Goal: Task Accomplishment & Management: Use online tool/utility

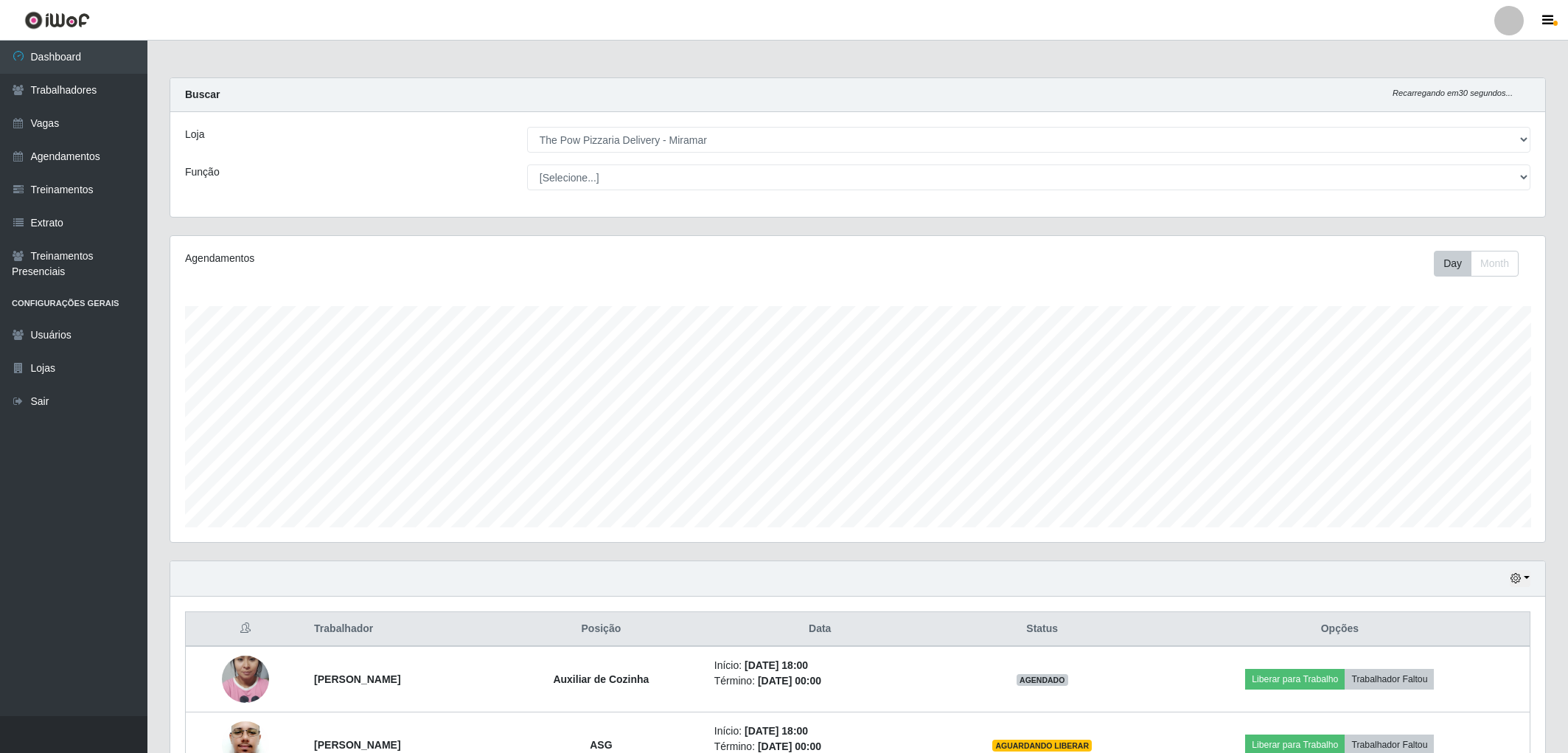
select select "322"
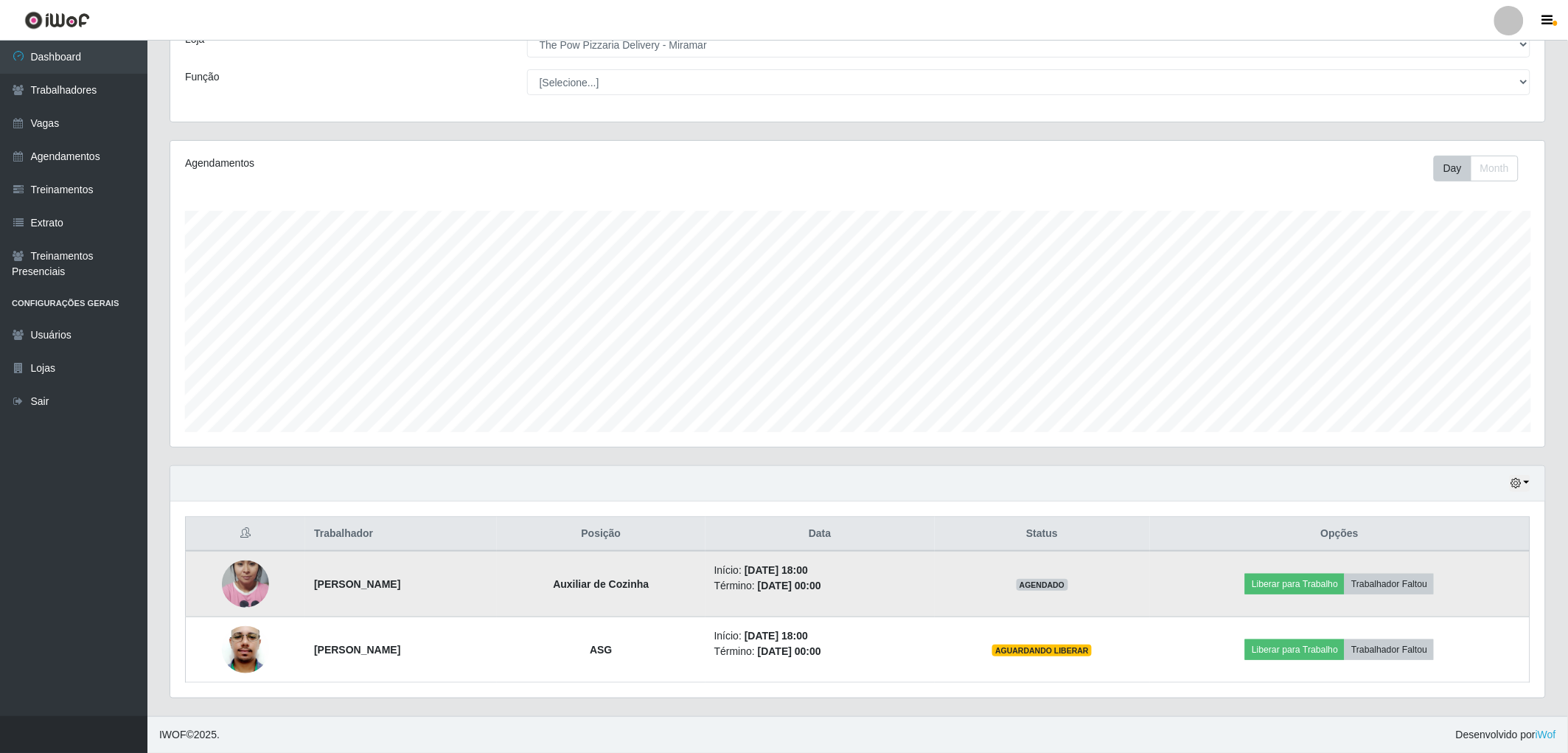
scroll to position [305, 1374]
click at [1333, 574] on button "Liberar para Trabalho" at bounding box center [1295, 584] width 100 height 21
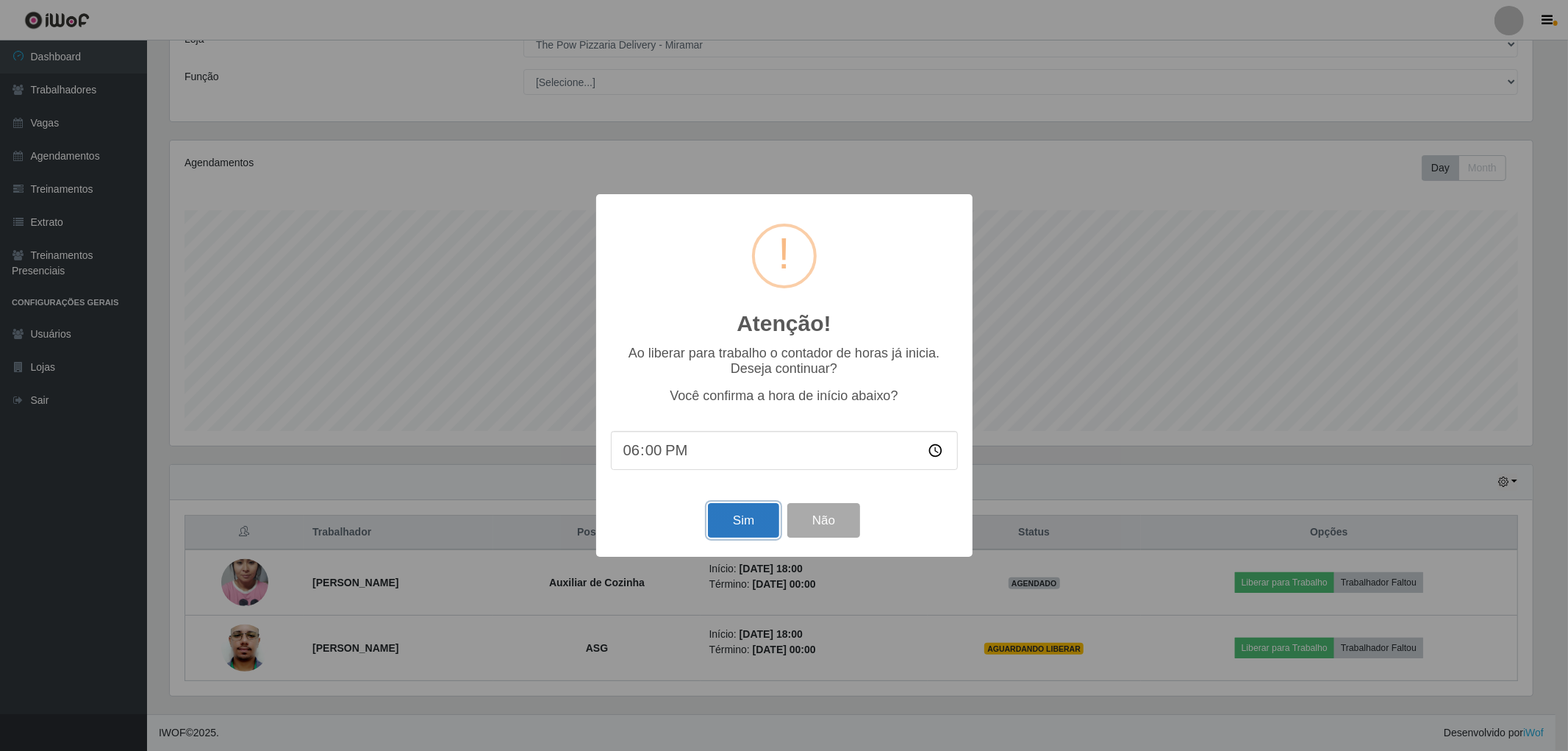
click at [724, 526] on button "Sim" at bounding box center [744, 520] width 71 height 34
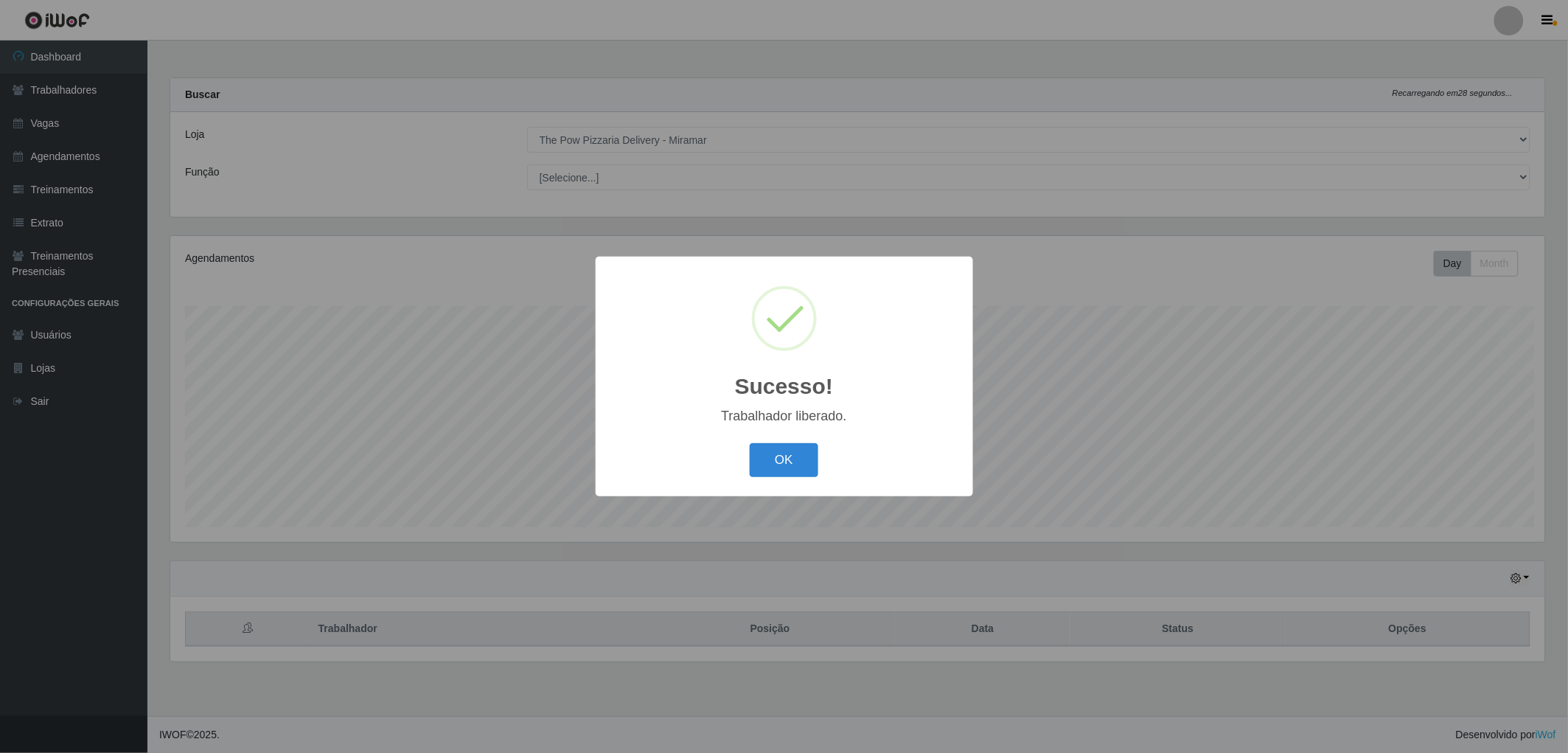
scroll to position [305, 1379]
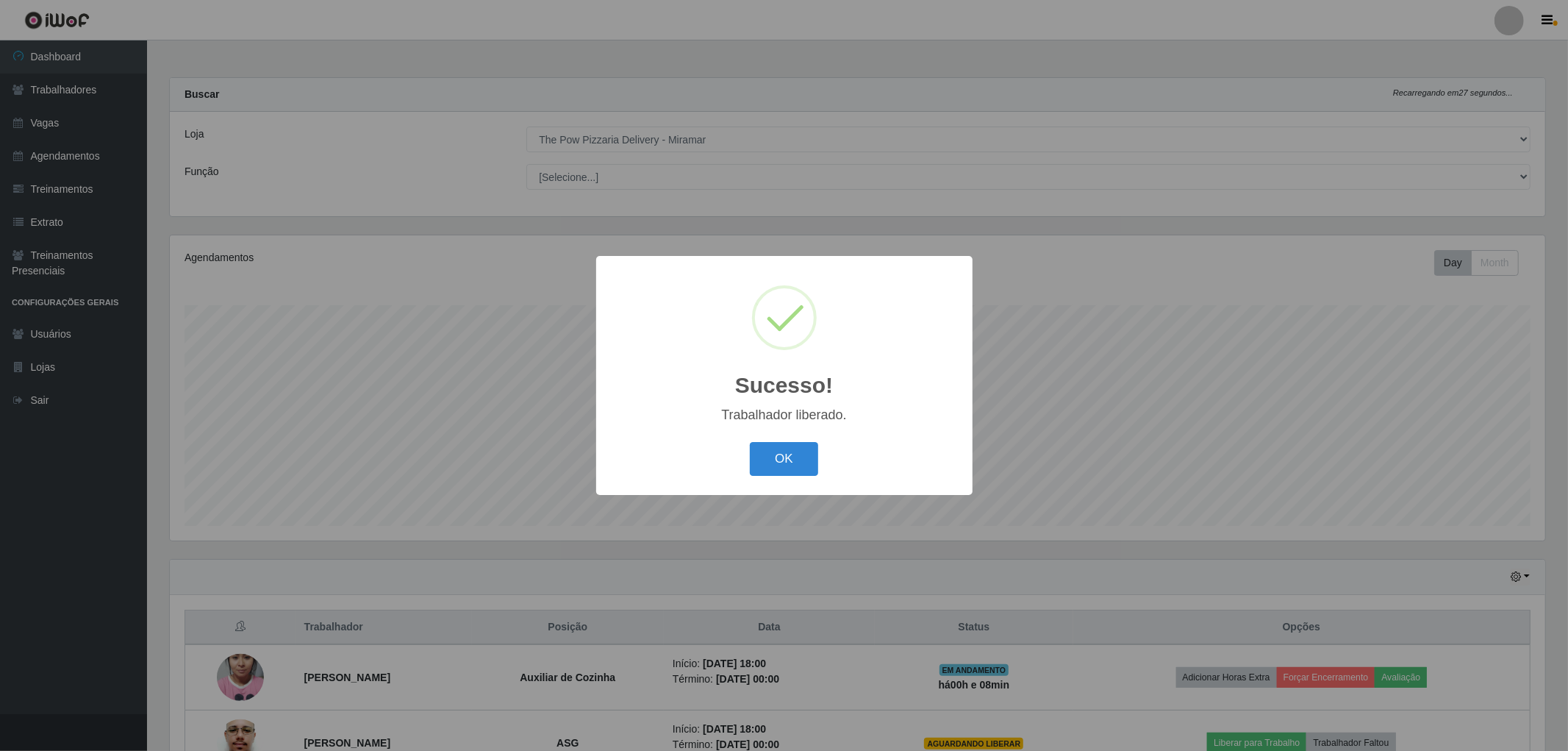
drag, startPoint x: 770, startPoint y: 464, endPoint x: 1201, endPoint y: 615, distance: 456.7
click at [772, 463] on button "OK" at bounding box center [784, 459] width 68 height 34
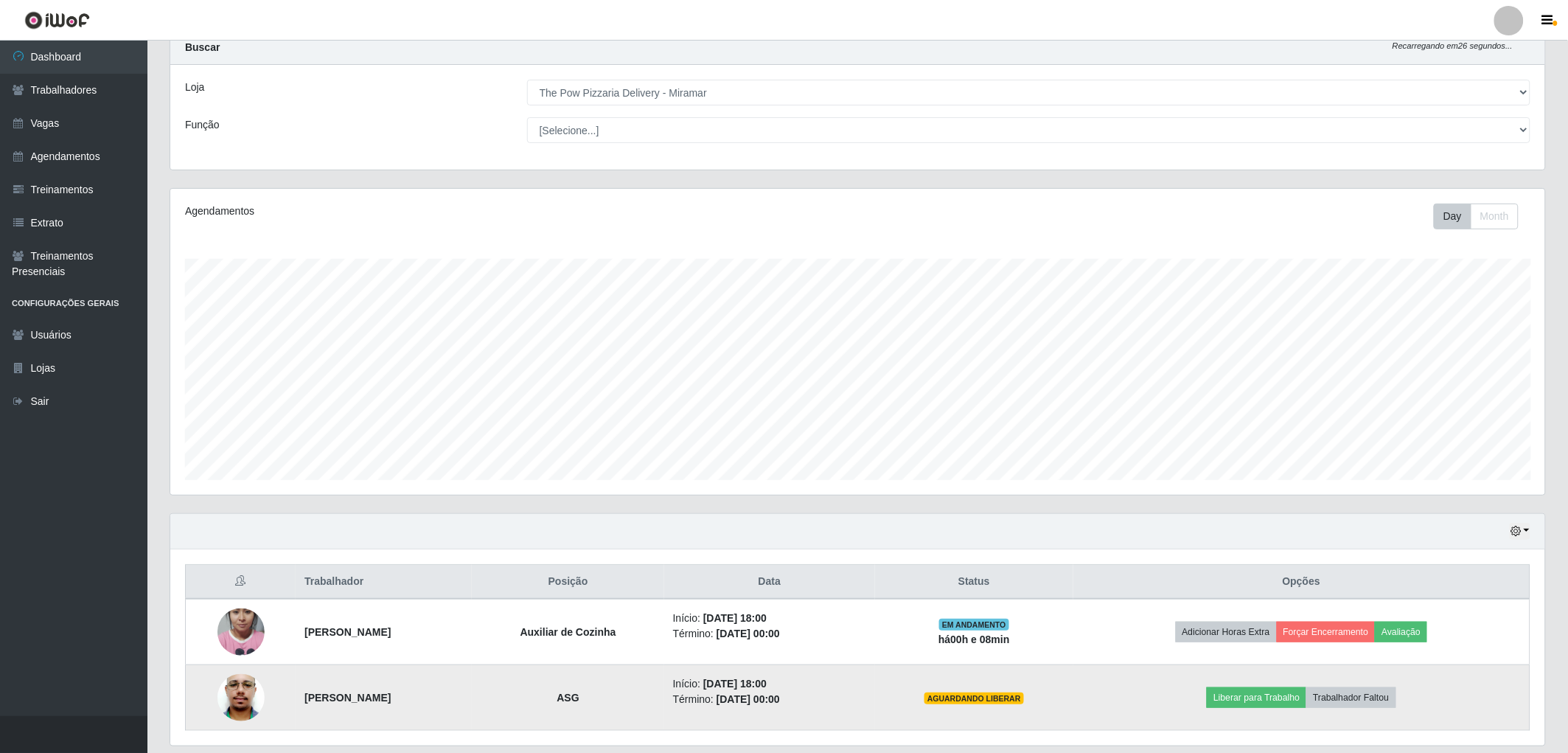
scroll to position [96, 0]
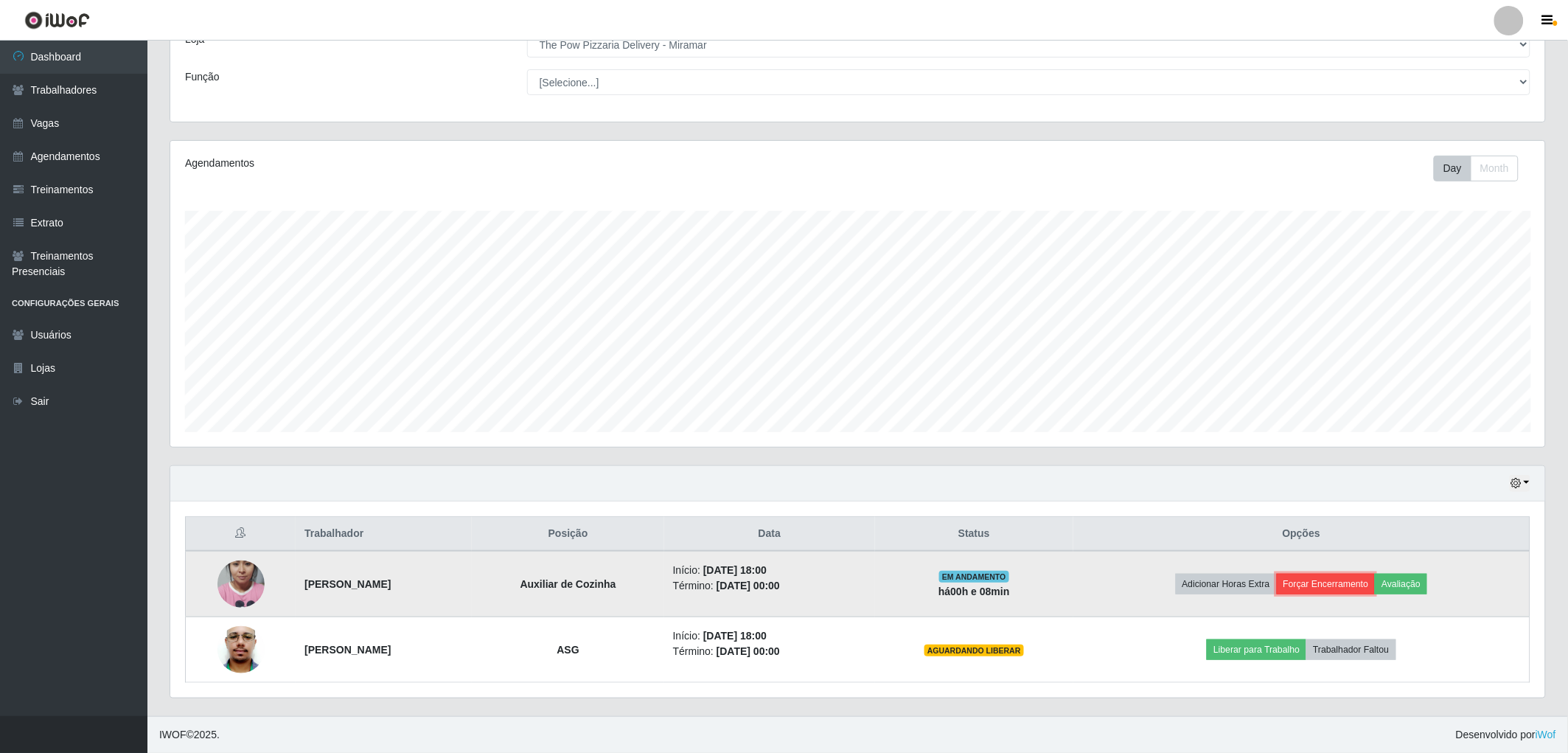
click at [1347, 583] on button "Forçar Encerramento" at bounding box center [1325, 584] width 99 height 21
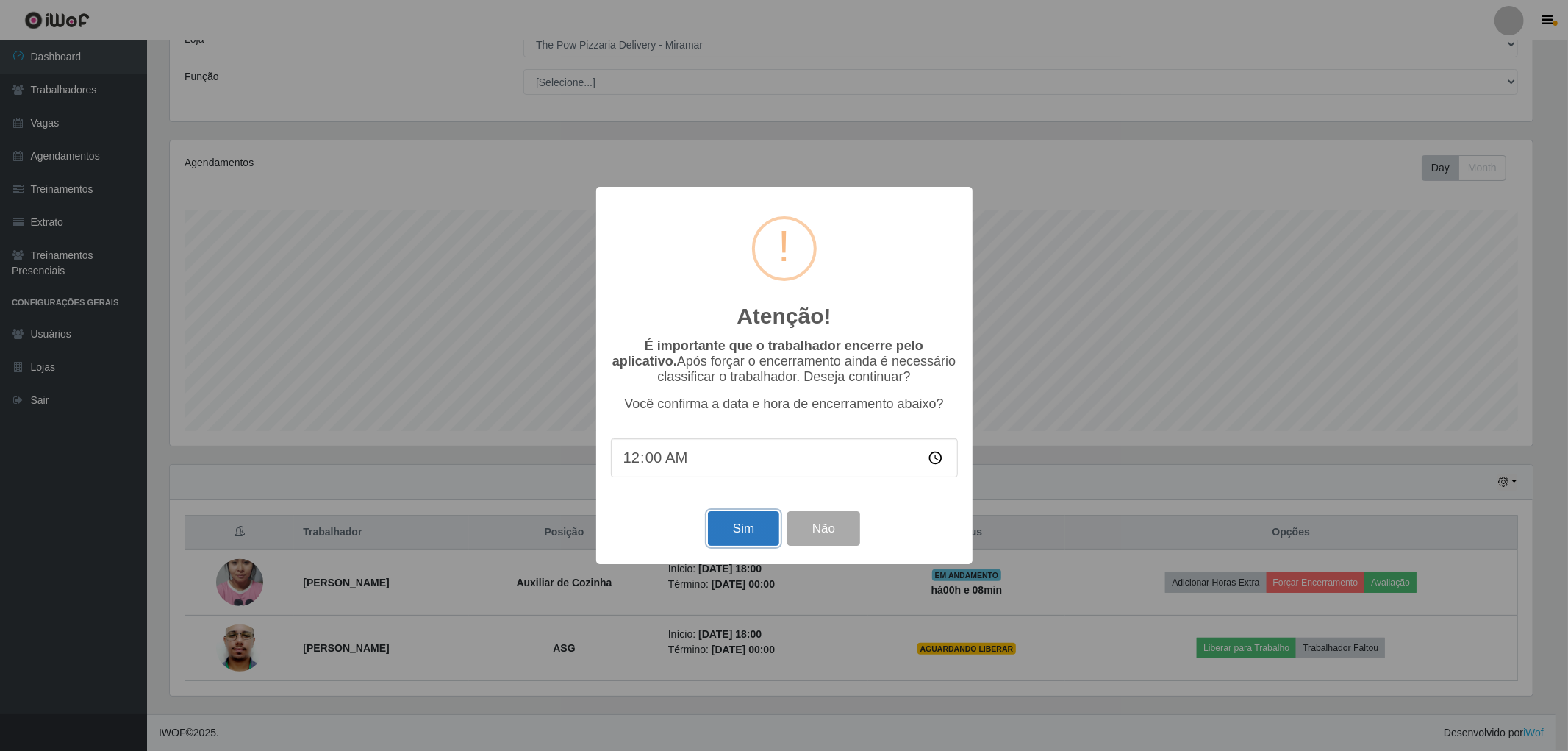
click at [752, 523] on button "Sim" at bounding box center [744, 528] width 71 height 34
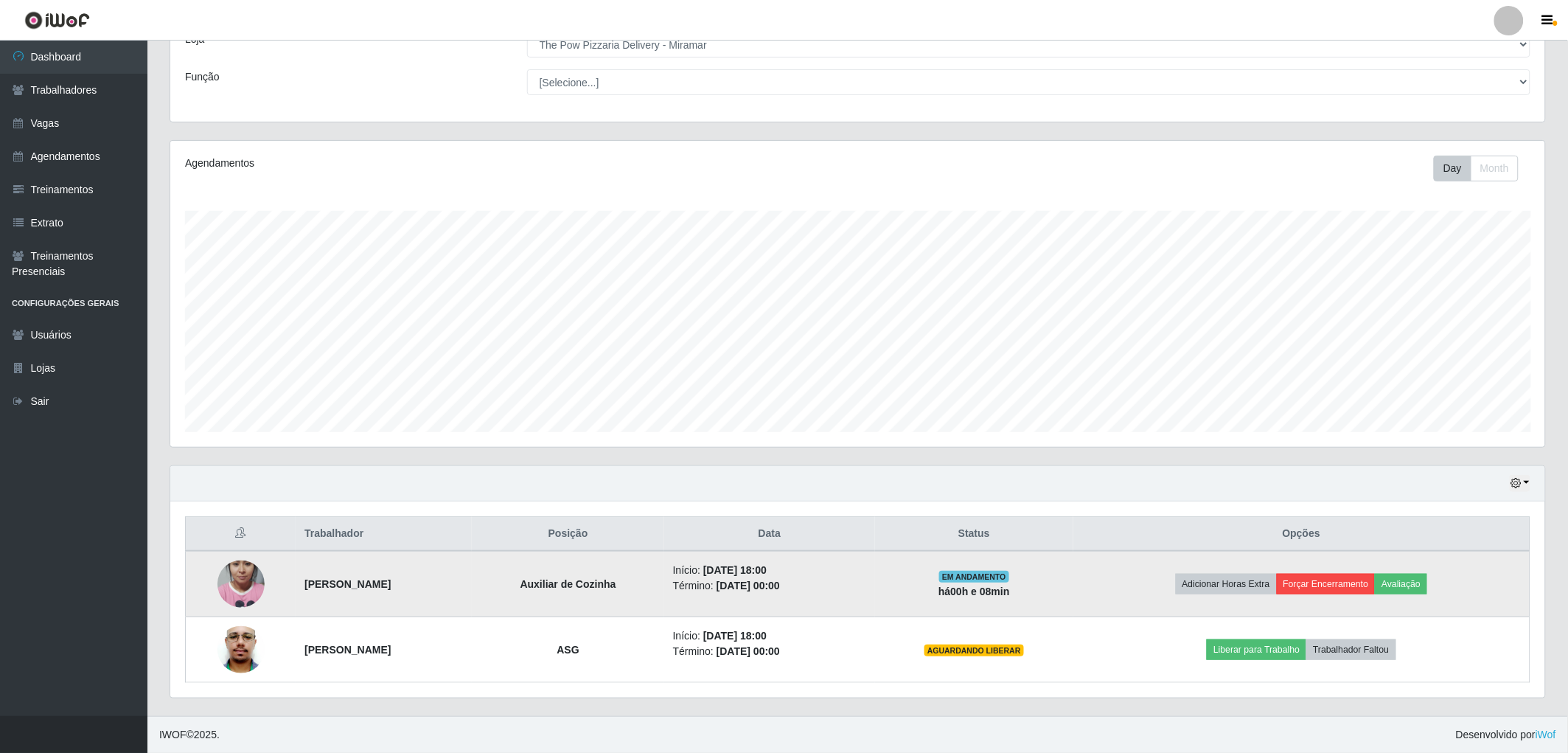
scroll to position [305, 1379]
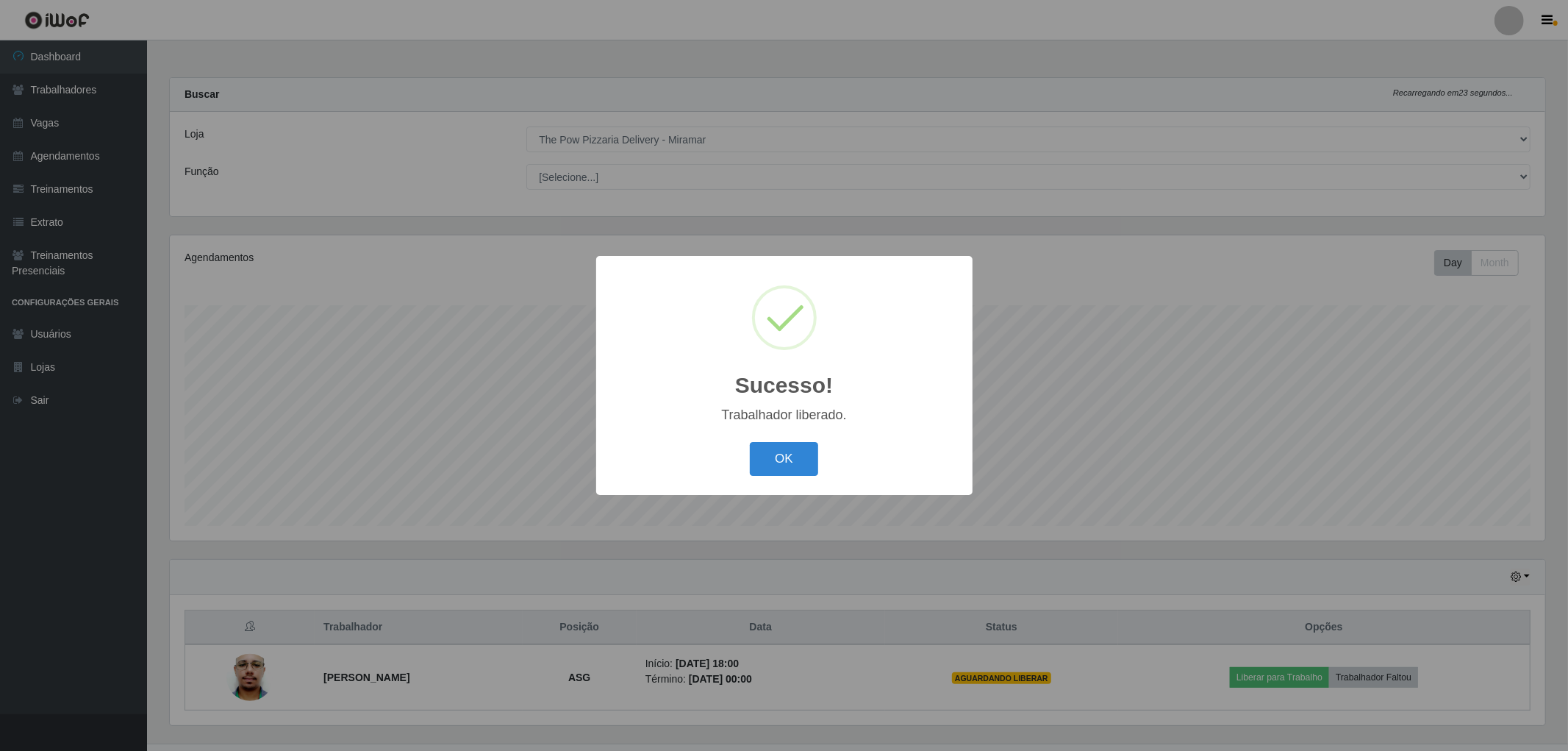
click at [802, 478] on div "OK Cancel" at bounding box center [784, 458] width 347 height 42
drag, startPoint x: 777, startPoint y: 451, endPoint x: 817, endPoint y: 461, distance: 41.2
click at [780, 451] on button "OK" at bounding box center [784, 459] width 68 height 34
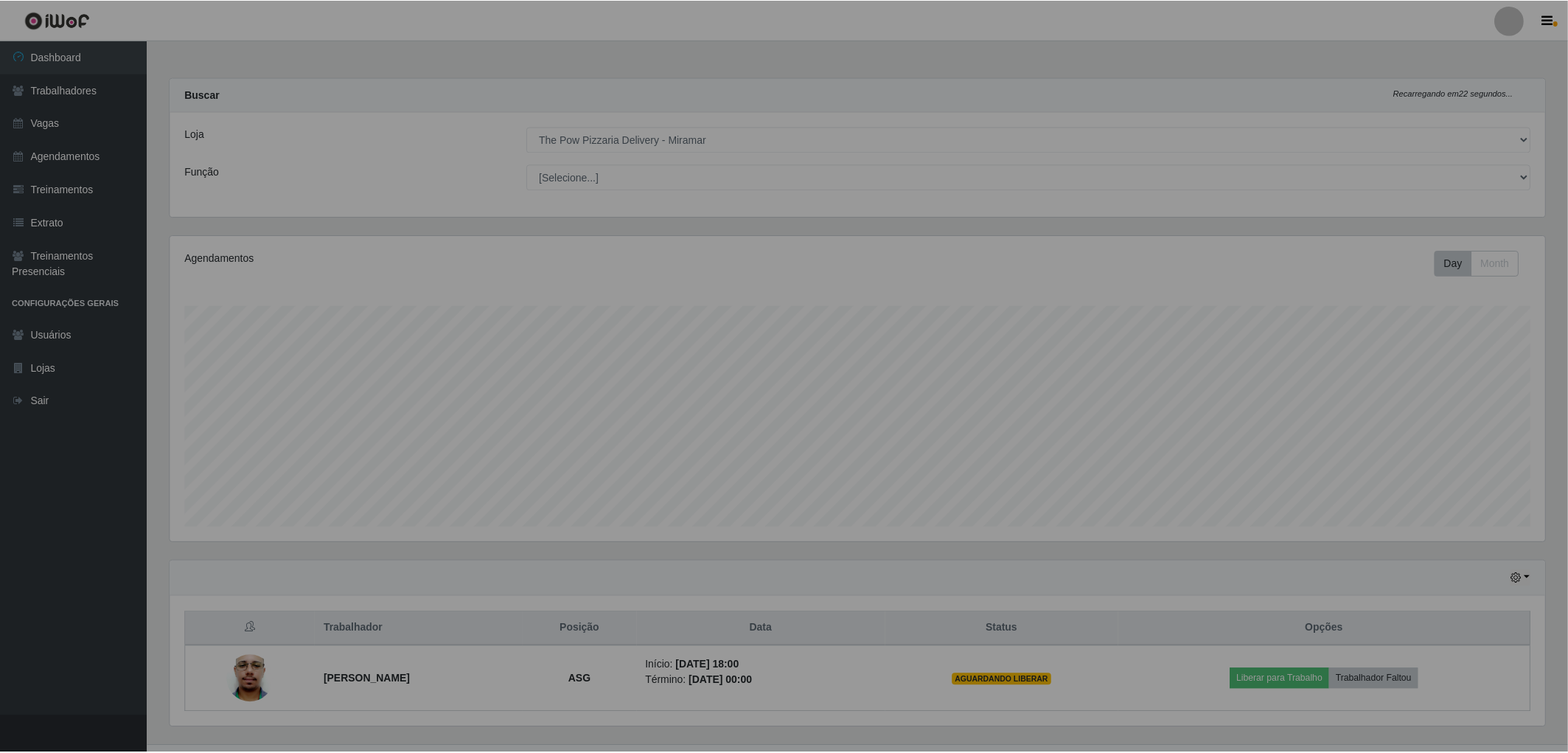
scroll to position [305, 1374]
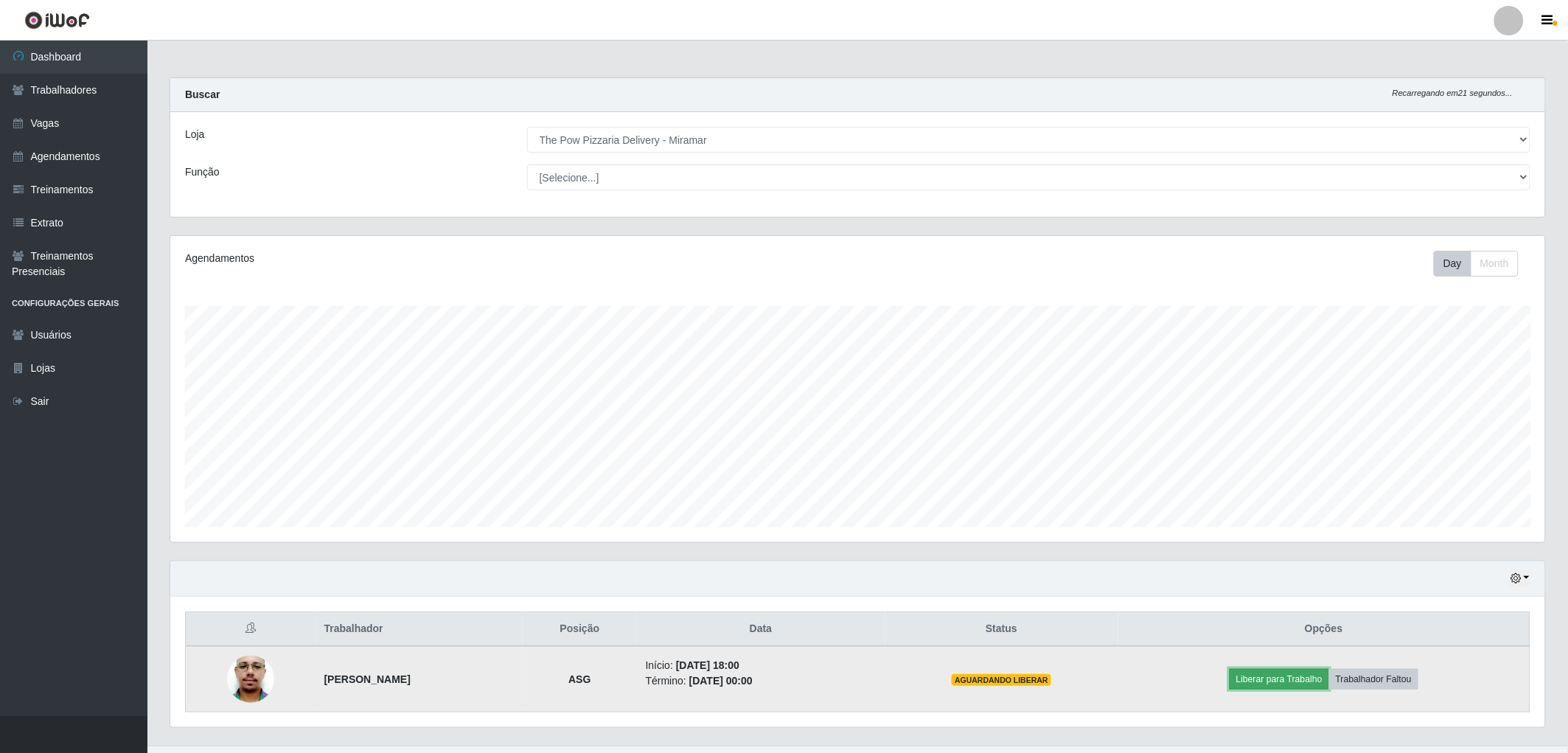
click at [1271, 683] on button "Liberar para Trabalho" at bounding box center [1280, 679] width 100 height 21
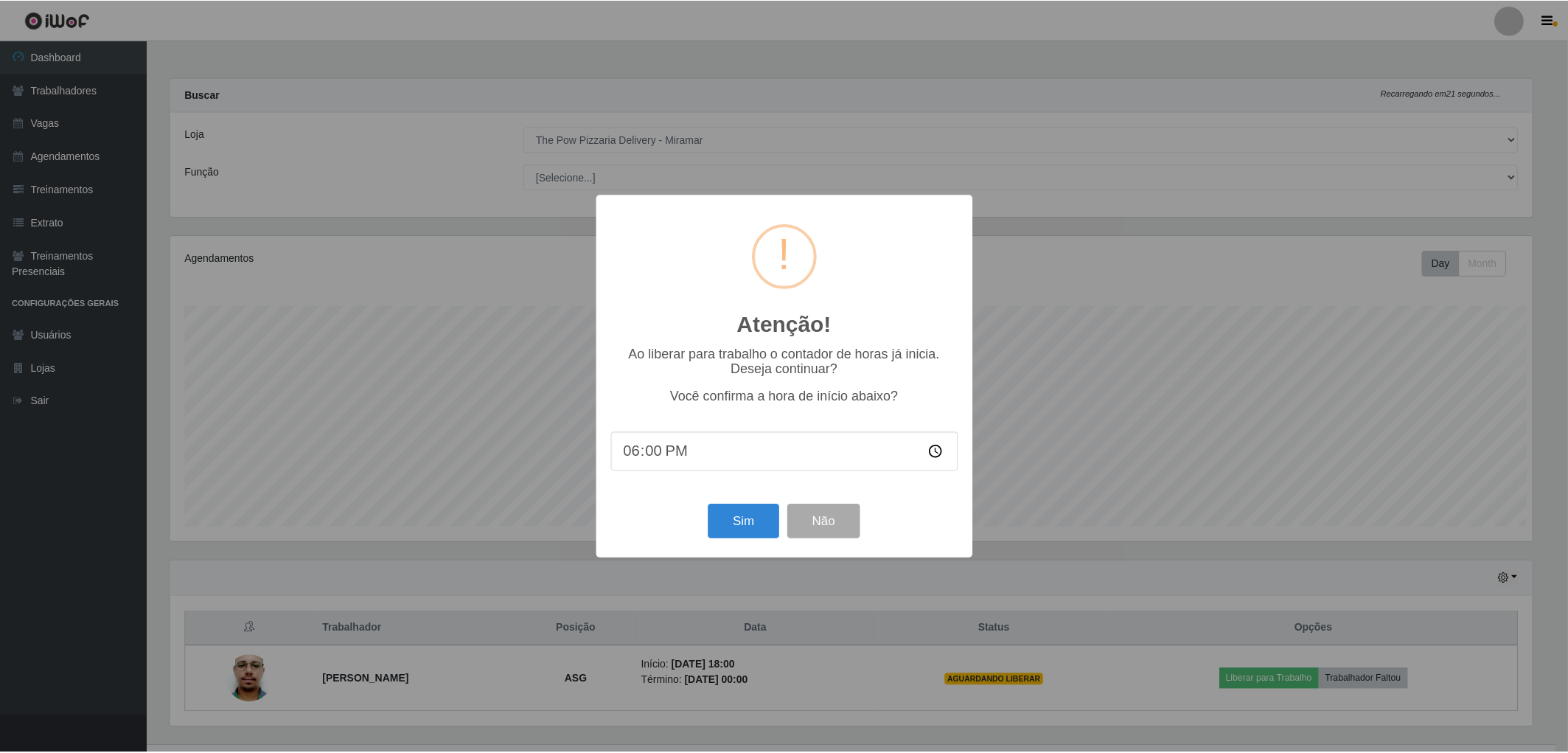
scroll to position [305, 1366]
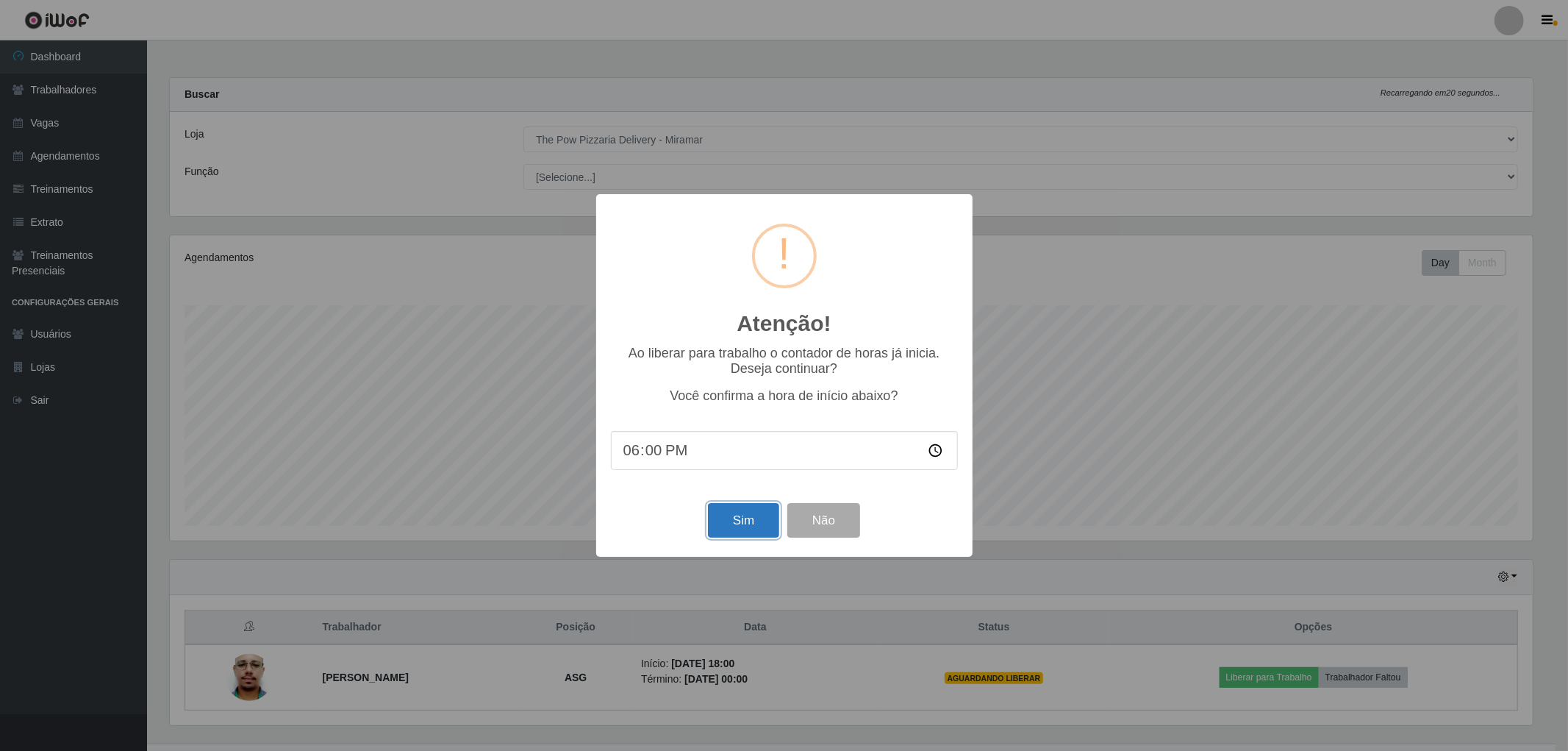
click at [758, 528] on button "Sim" at bounding box center [744, 520] width 71 height 34
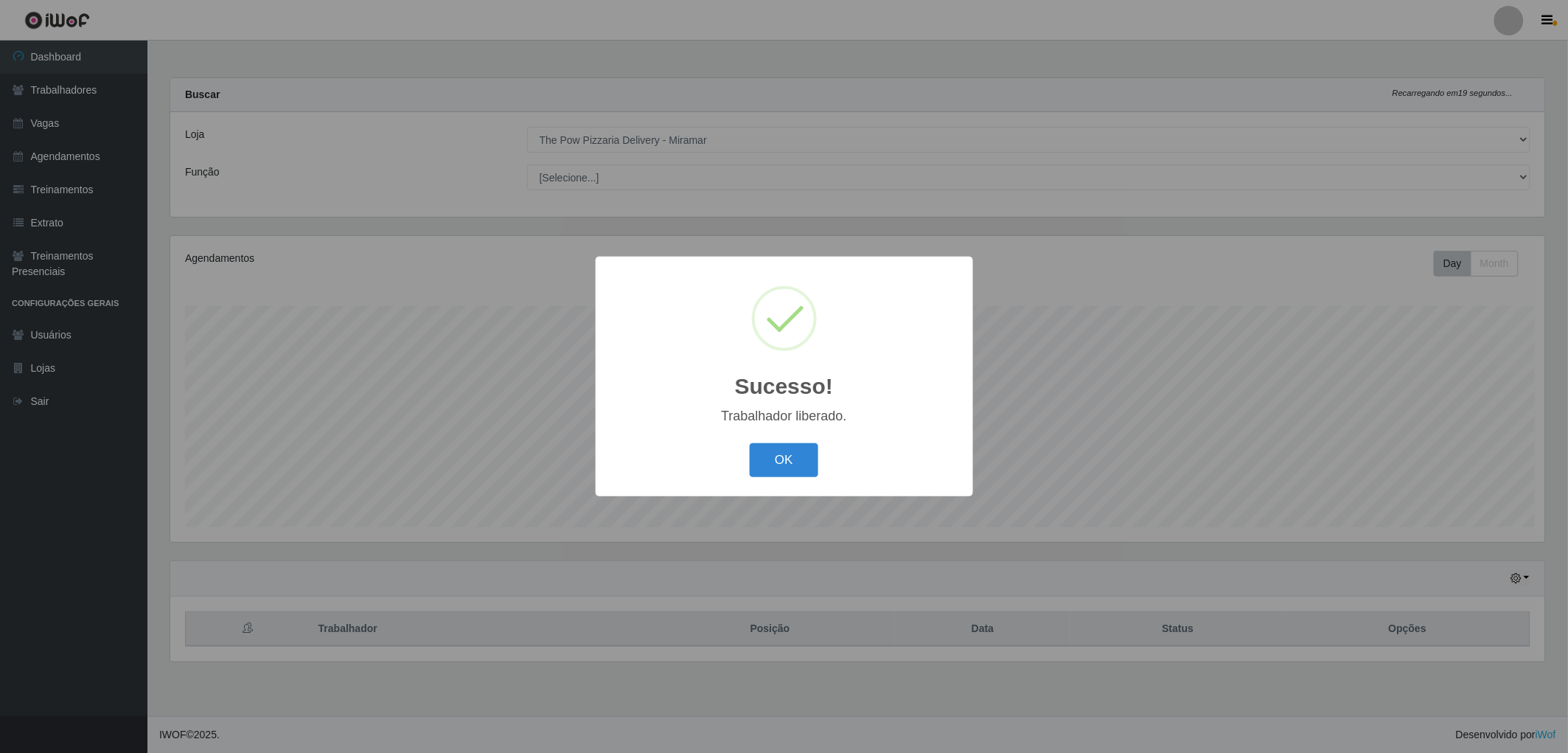
scroll to position [305, 1379]
click at [771, 440] on div "OK Cancel" at bounding box center [786, 460] width 348 height 42
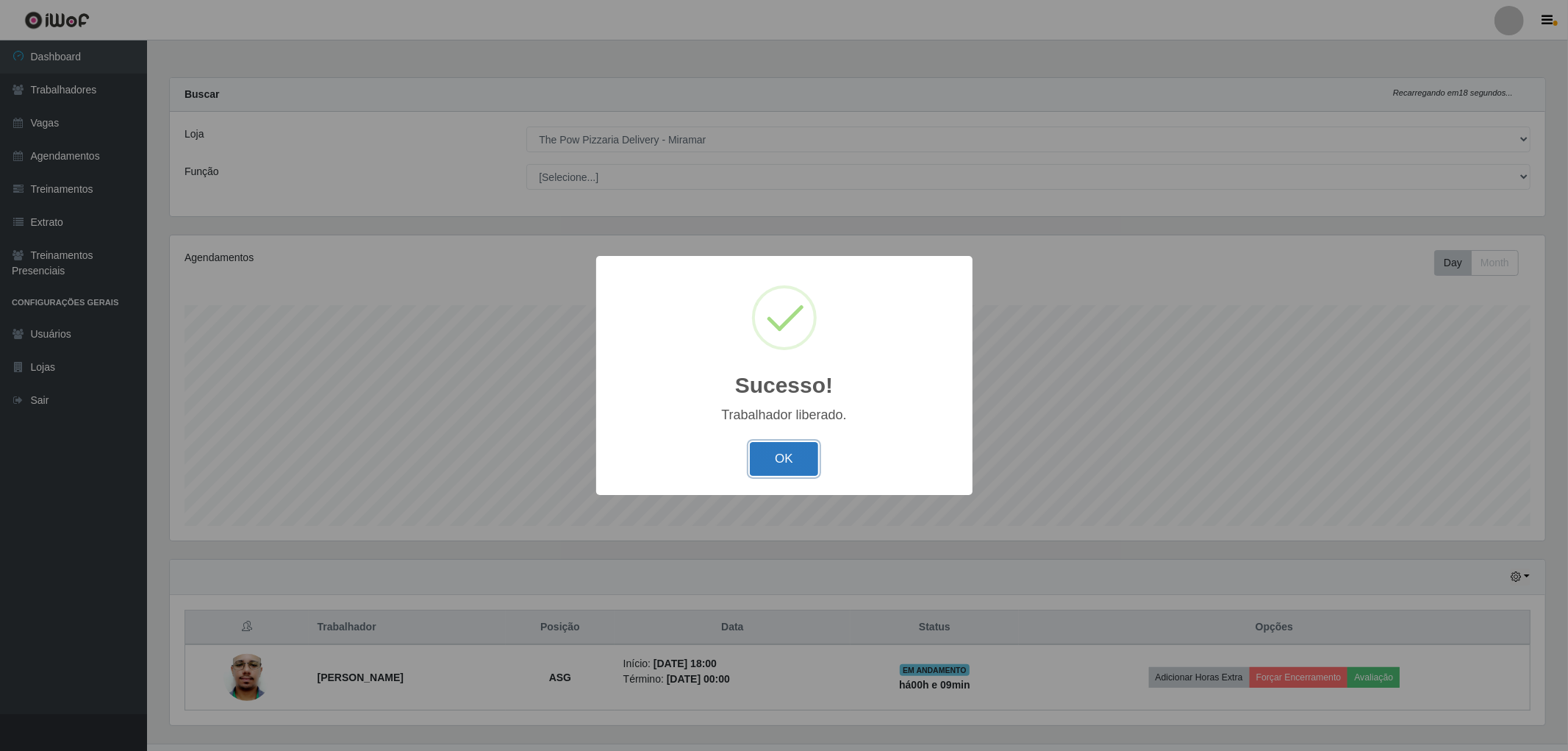
click at [774, 459] on button "OK" at bounding box center [784, 459] width 68 height 34
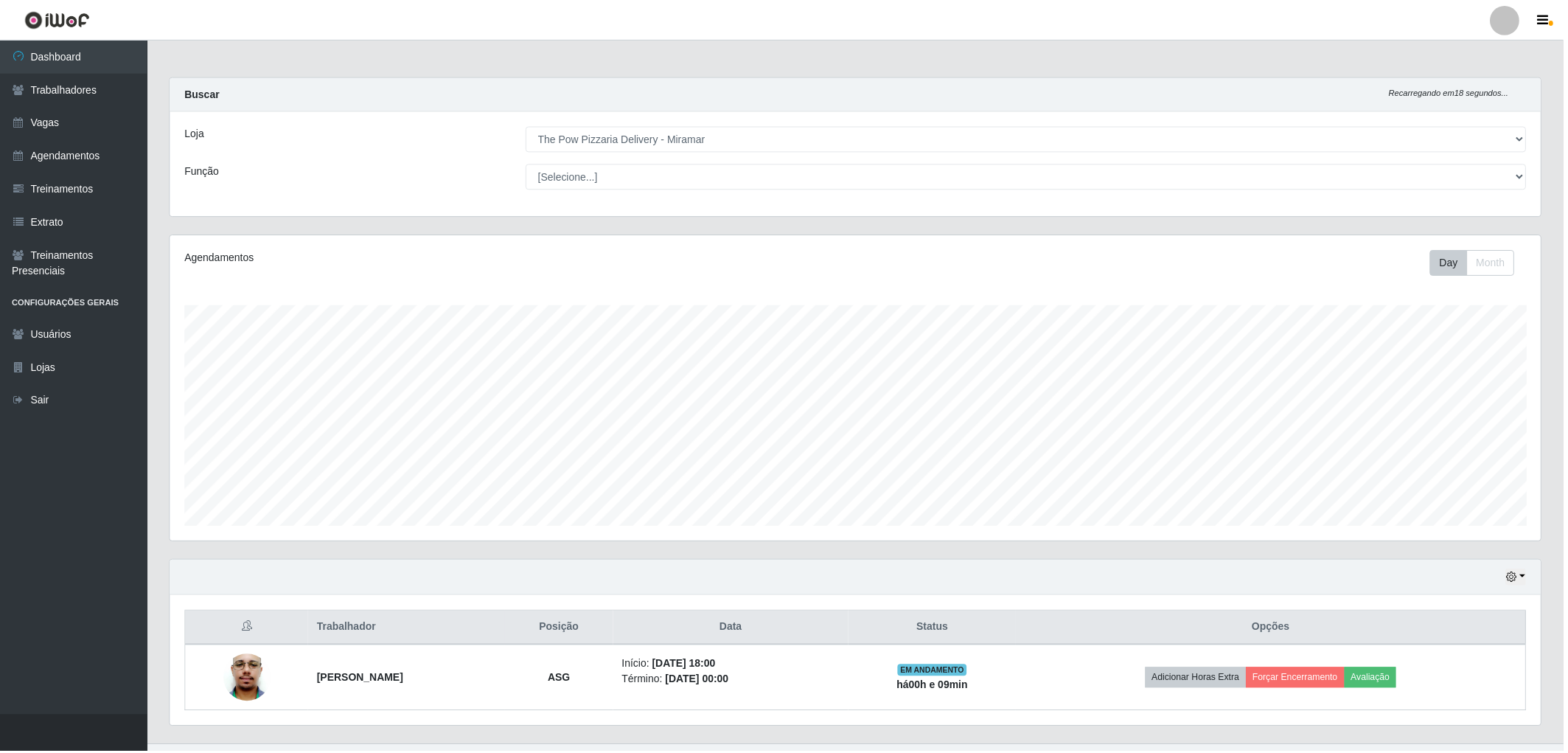
scroll to position [737140, 735751]
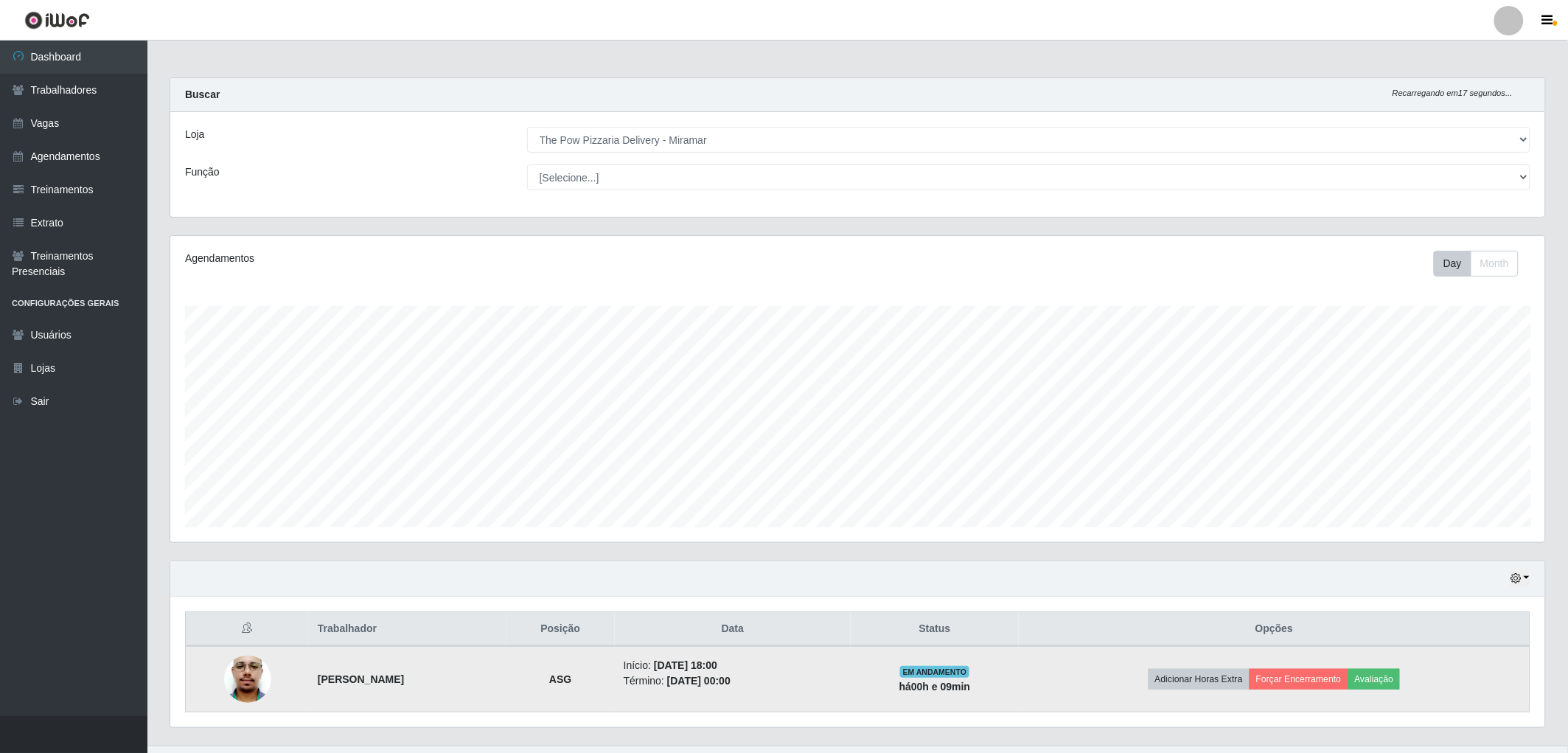
click at [1305, 666] on td "Adicionar Horas Extra Forçar Encerramento Avaliação" at bounding box center [1274, 679] width 511 height 67
click at [1294, 677] on button "Forçar Encerramento" at bounding box center [1298, 679] width 99 height 21
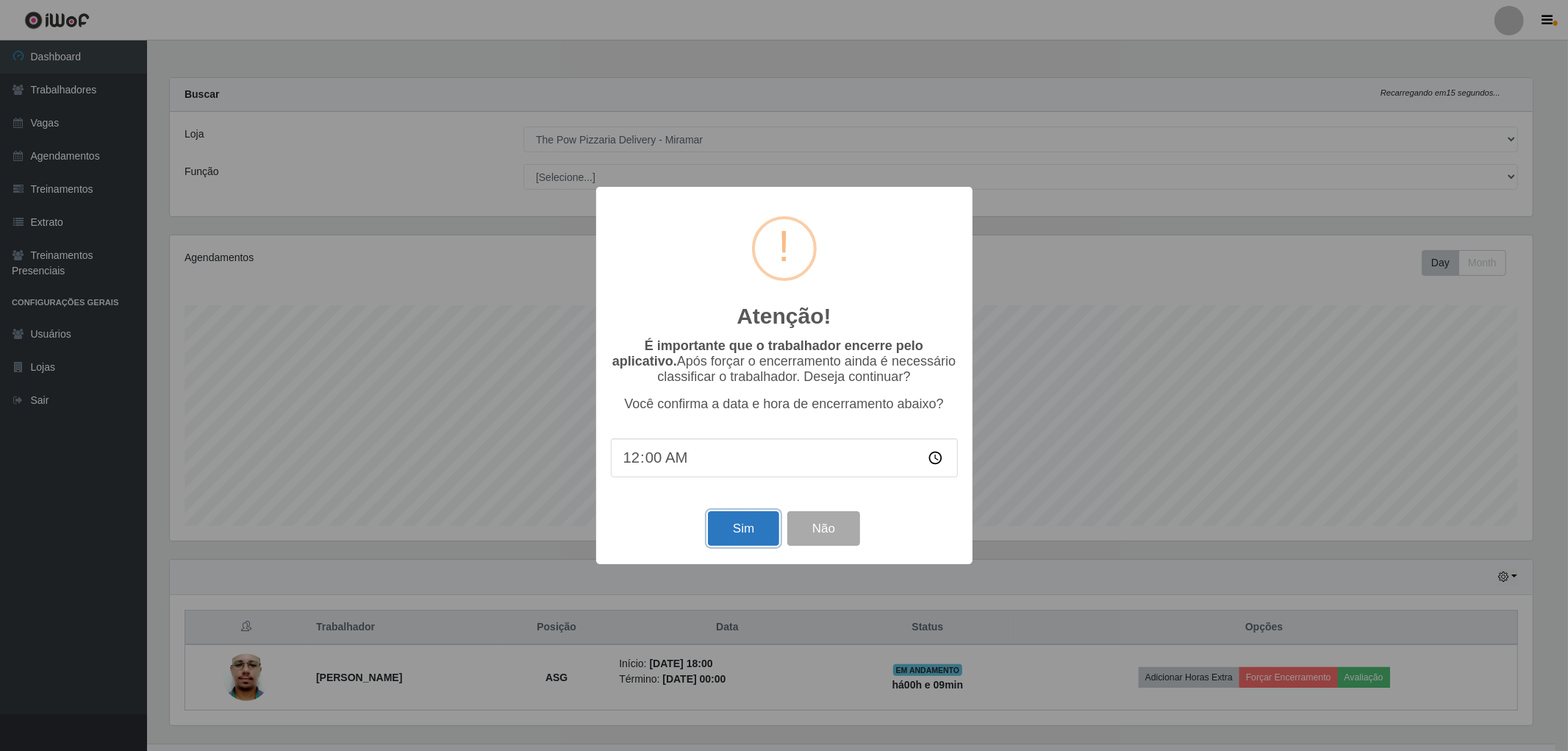
click at [753, 538] on button "Sim" at bounding box center [744, 528] width 71 height 34
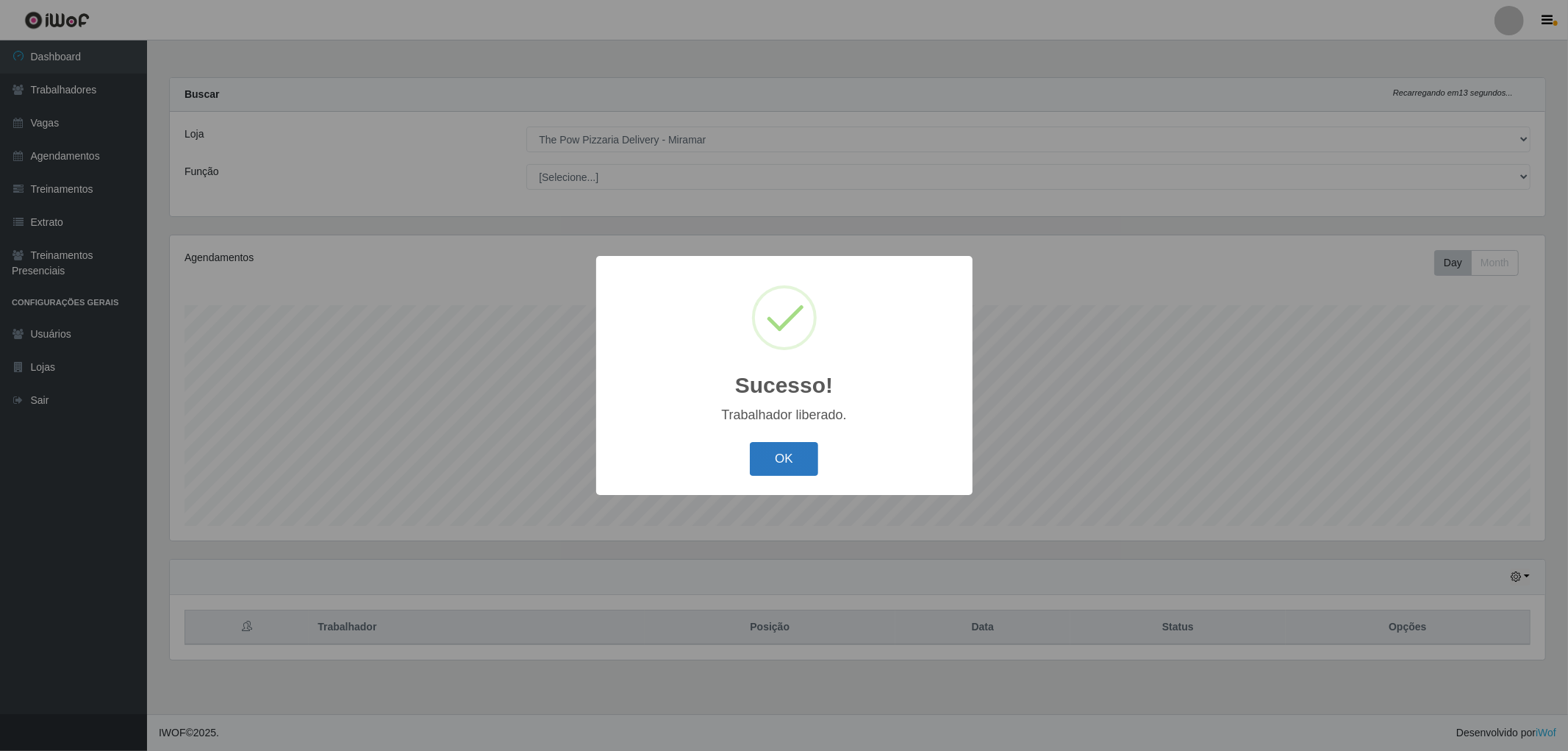
click at [785, 454] on button "OK" at bounding box center [784, 459] width 68 height 34
